Goal: Find specific page/section: Find specific page/section

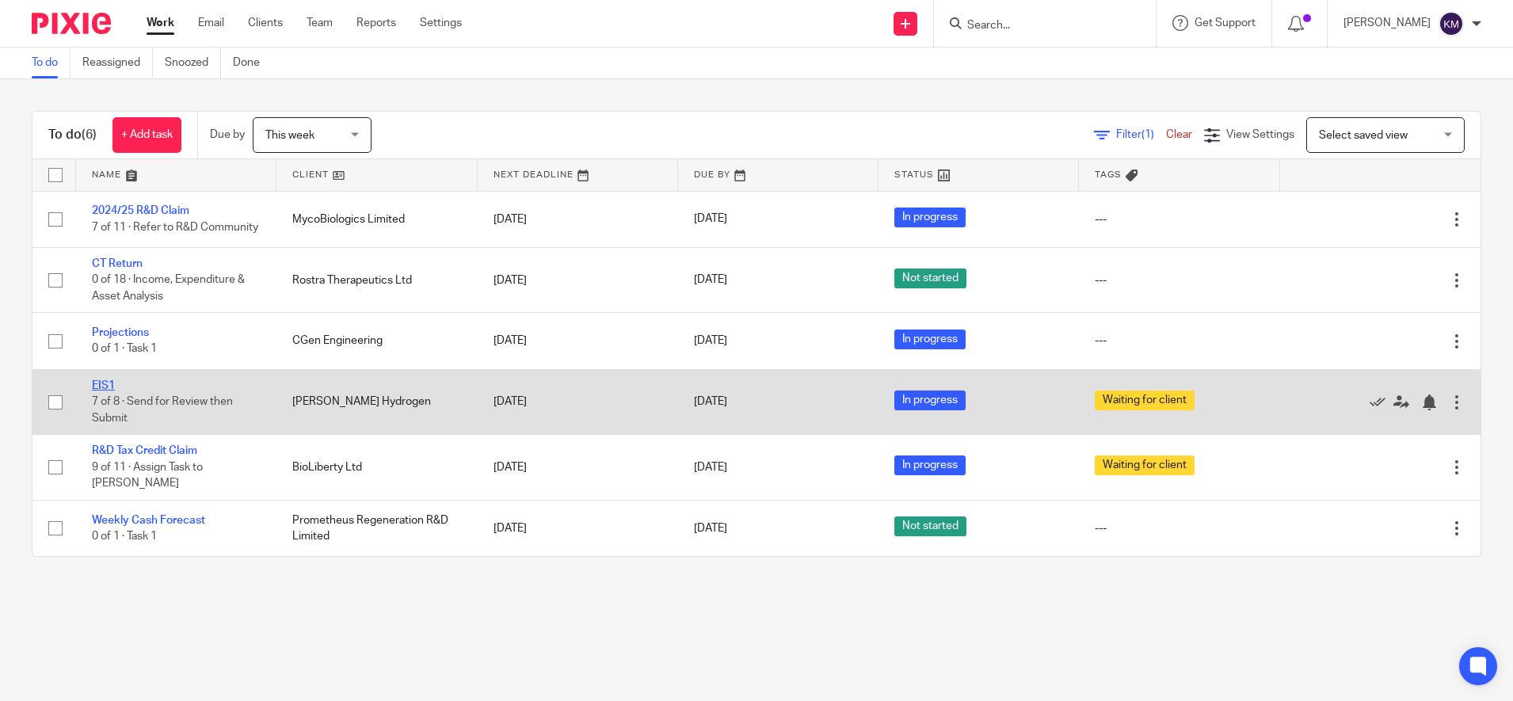
click at [103, 391] on link "EIS1" at bounding box center [103, 385] width 23 height 11
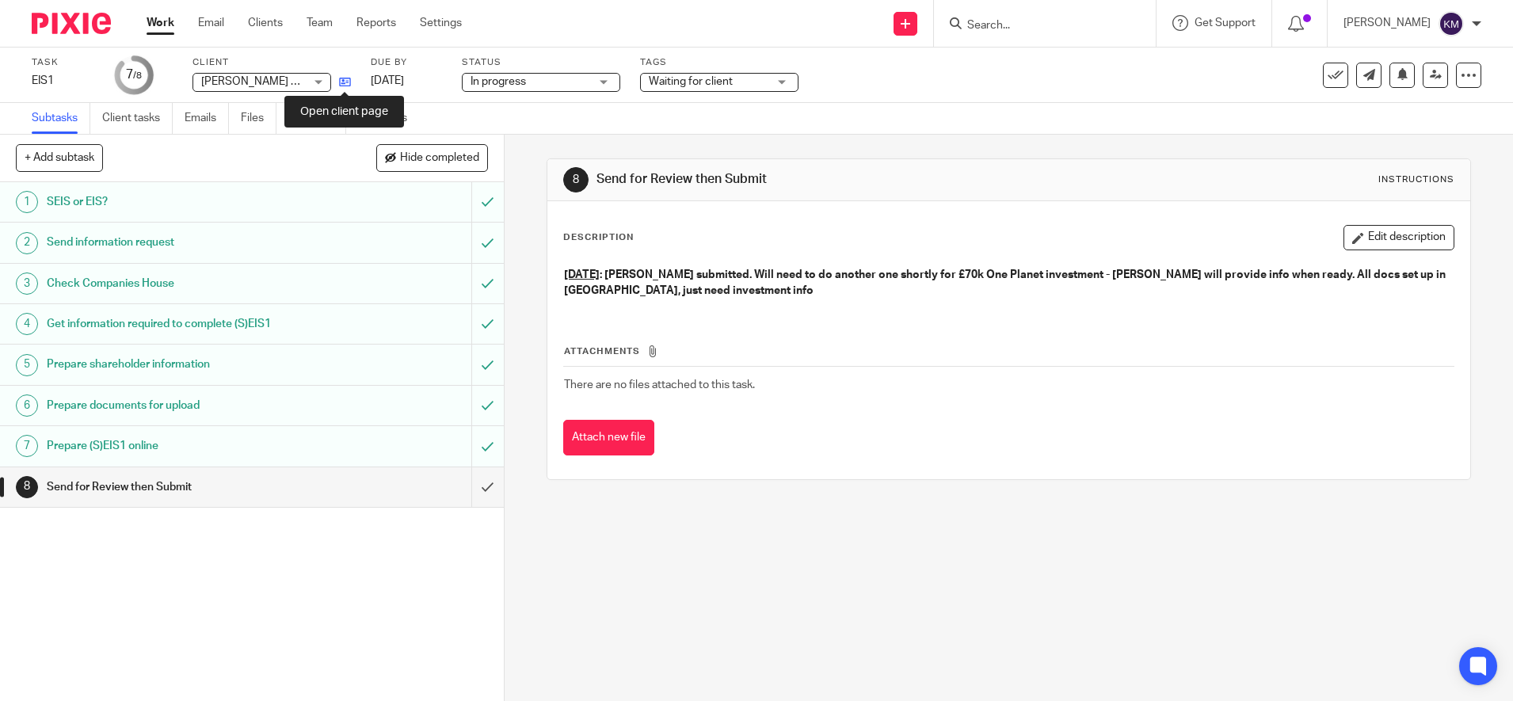
click at [343, 82] on icon at bounding box center [345, 82] width 12 height 12
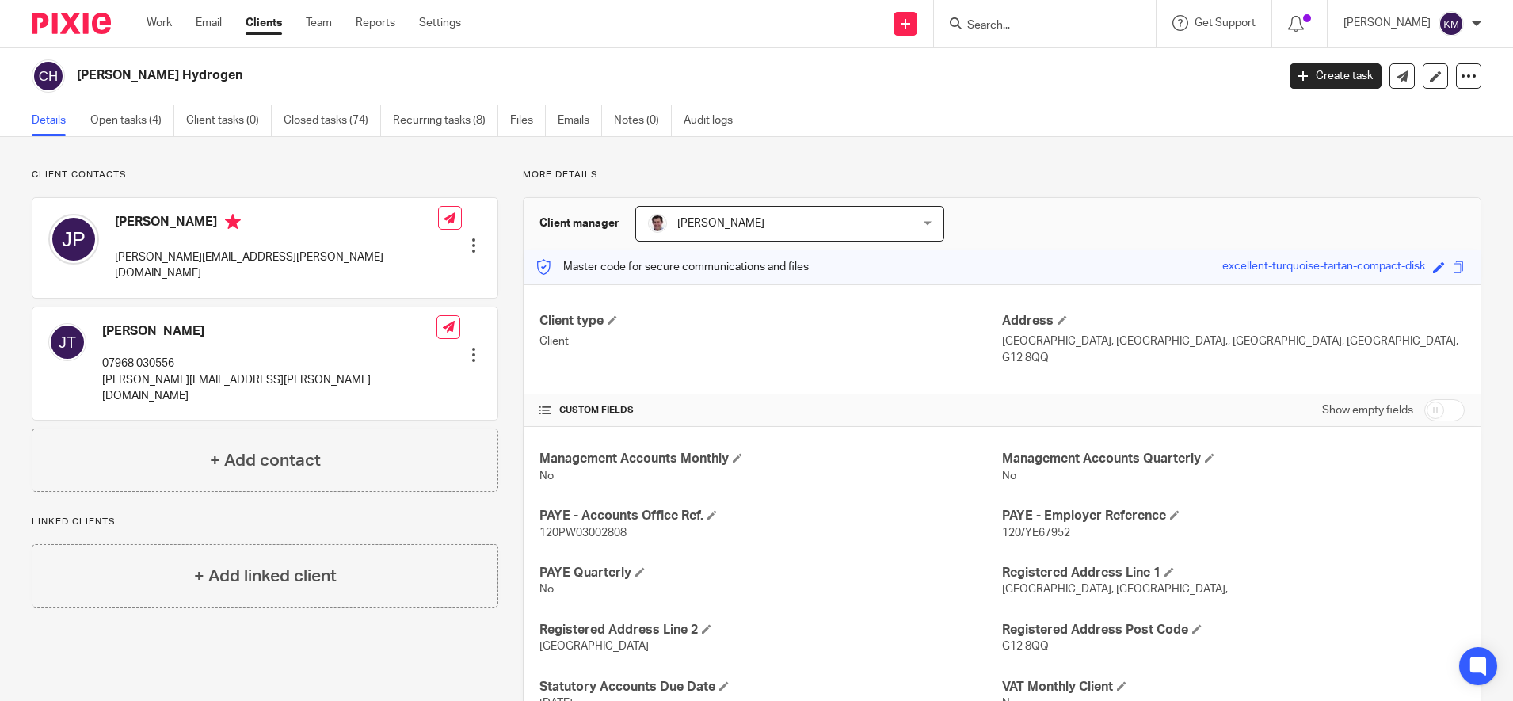
scroll to position [613, 0]
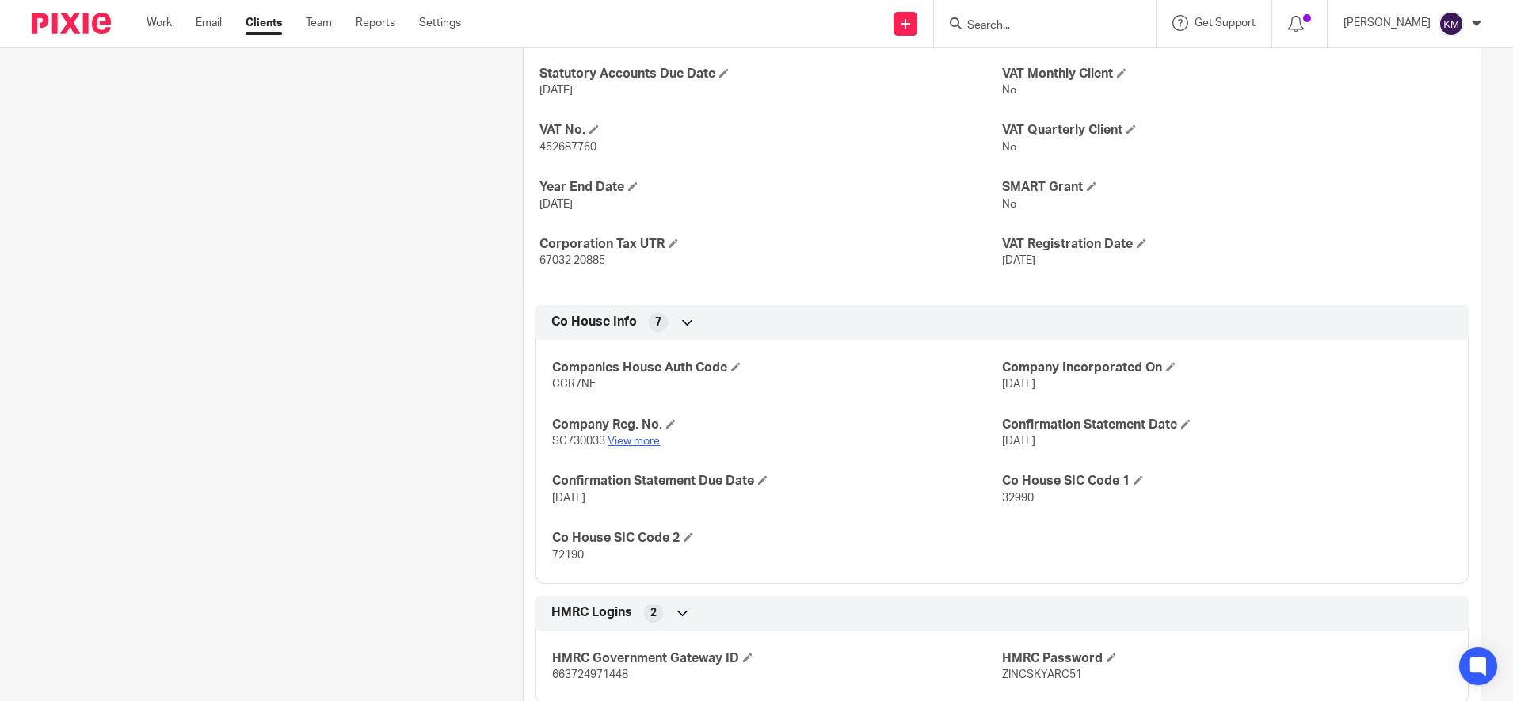
click at [633, 440] on link "View more" at bounding box center [633, 441] width 52 height 11
